Goal: Check status: Check status

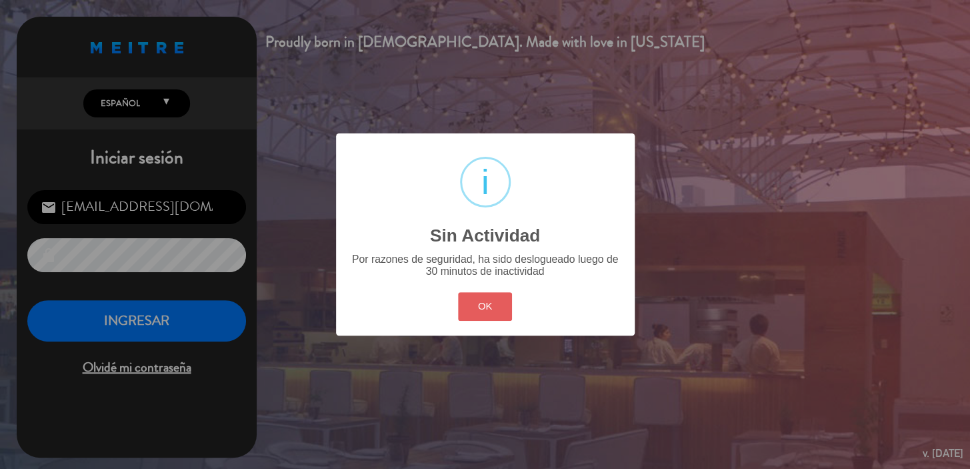
click at [486, 315] on button "OK" at bounding box center [485, 306] width 54 height 29
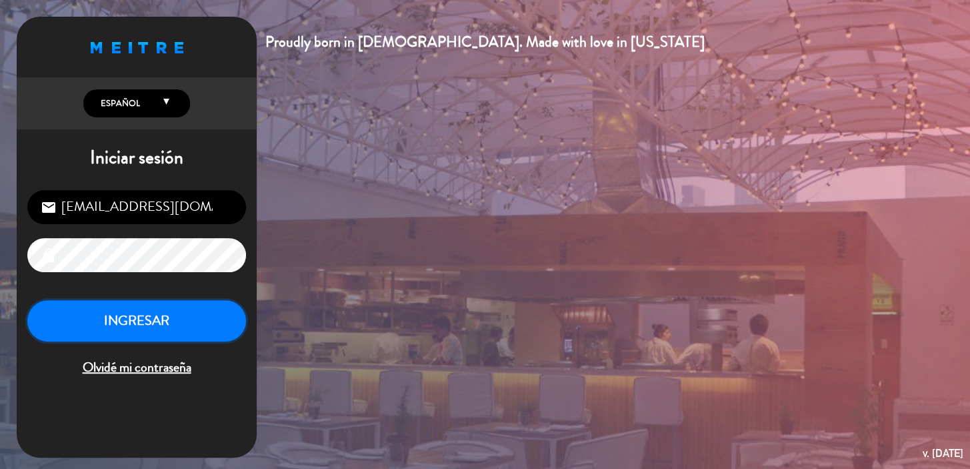
click at [184, 325] on button "INGRESAR" at bounding box center [136, 321] width 219 height 42
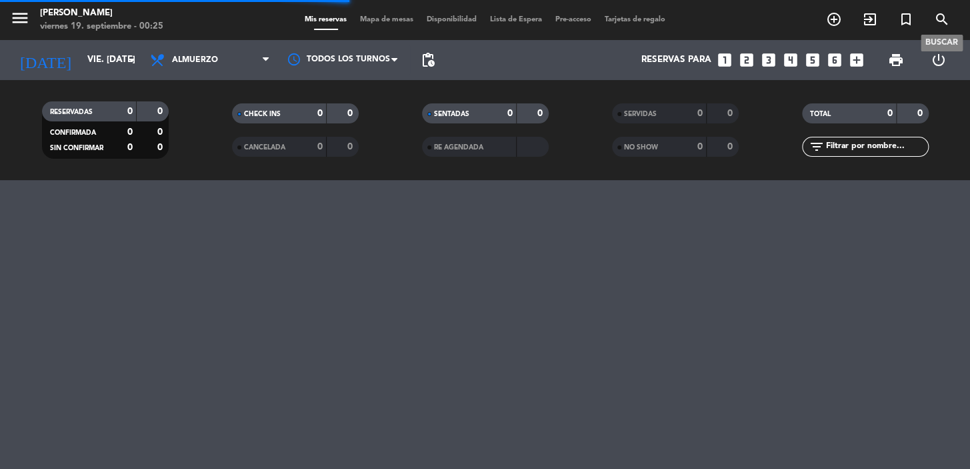
click at [934, 15] on icon "search" at bounding box center [942, 19] width 16 height 16
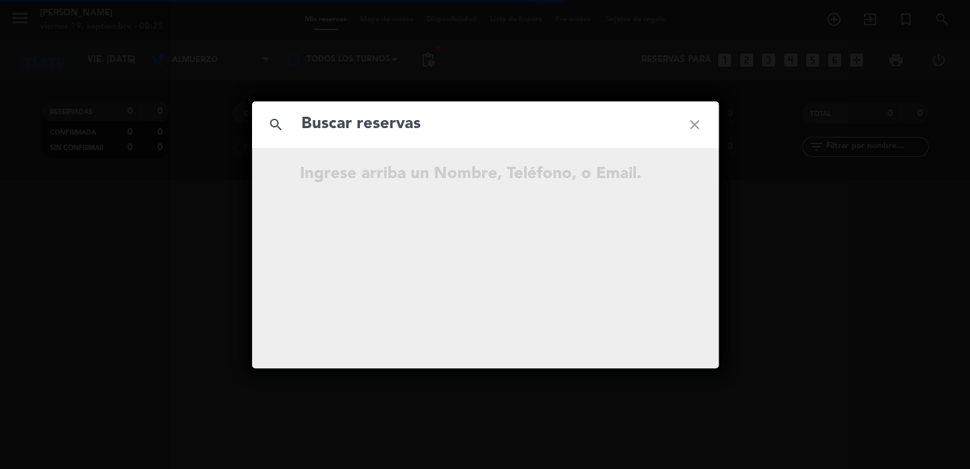
click at [510, 133] on input "text" at bounding box center [485, 124] width 371 height 27
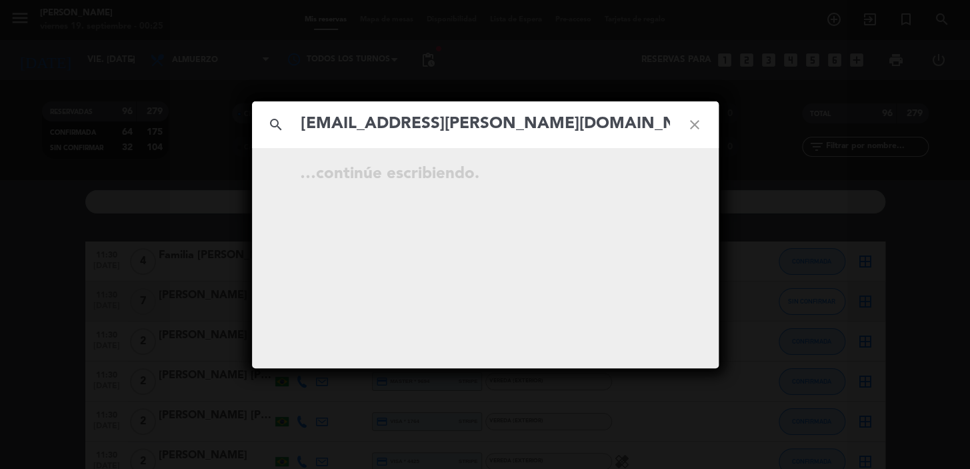
type input "[EMAIL_ADDRESS][PERSON_NAME][DOMAIN_NAME]"
click at [660, 174] on icon "open_in_new" at bounding box center [662, 176] width 16 height 16
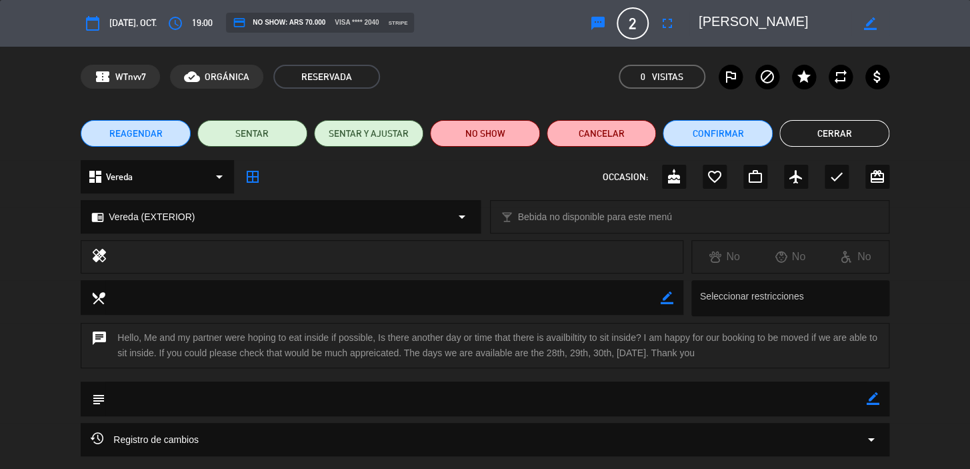
drag, startPoint x: 127, startPoint y: 177, endPoint x: 143, endPoint y: 182, distance: 16.0
click at [129, 177] on span "Vereda" at bounding box center [119, 176] width 27 height 15
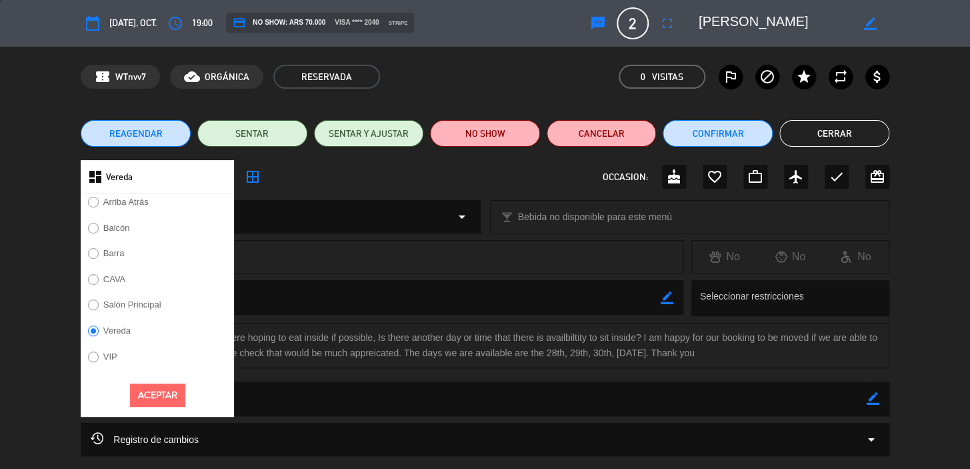
click at [338, 181] on div "dashboard Vereda Arriba Atrás Balcón Barra CAVA Salón Principal Vereda VIP Acep…" at bounding box center [485, 176] width 809 height 33
